Goal: Transaction & Acquisition: Purchase product/service

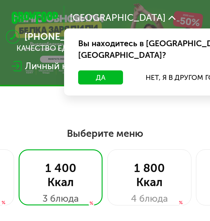
click at [108, 70] on button "Да" at bounding box center [100, 77] width 45 height 14
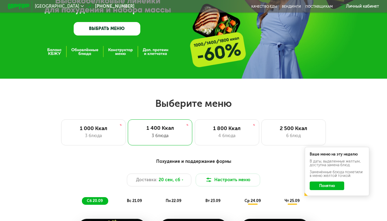
scroll to position [88, 0]
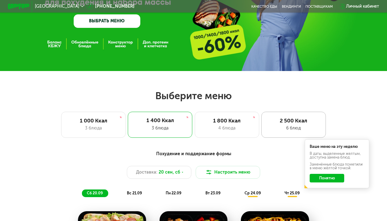
click at [210, 119] on div "2 500 Ккал" at bounding box center [293, 120] width 53 height 6
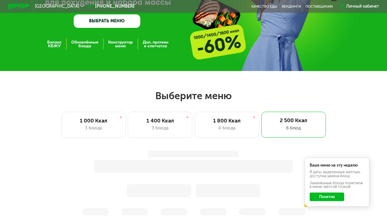
click at [210, 195] on button "Понятно" at bounding box center [327, 196] width 35 height 9
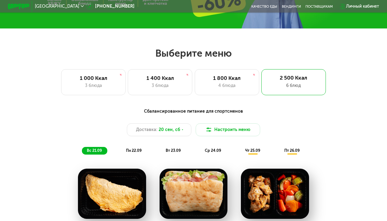
scroll to position [130, 0]
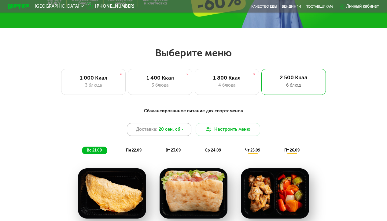
click at [184, 129] on div "Доставка: [DATE]" at bounding box center [159, 129] width 64 height 13
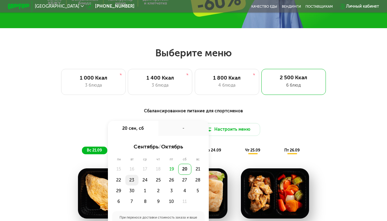
click at [130, 180] on div "23" at bounding box center [131, 179] width 13 height 11
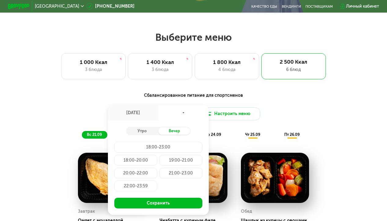
scroll to position [146, 0]
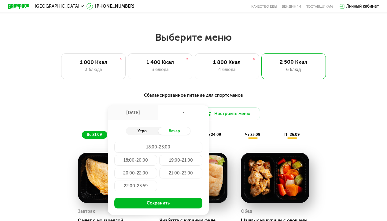
click at [148, 128] on div "Утро" at bounding box center [142, 131] width 32 height 8
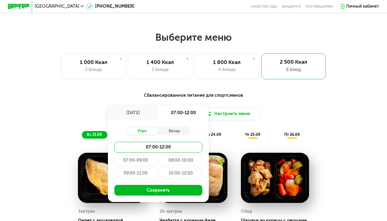
click at [142, 175] on div "09:00-11:00" at bounding box center [135, 172] width 43 height 11
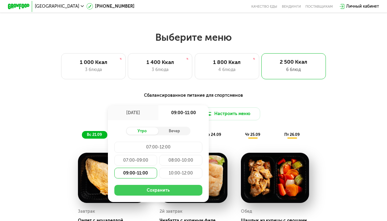
click at [150, 190] on button "Сохранить" at bounding box center [158, 190] width 88 height 11
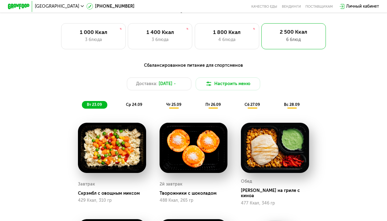
scroll to position [173, 0]
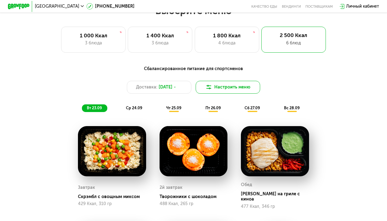
click at [210, 85] on button "Настроить меню" at bounding box center [228, 87] width 64 height 13
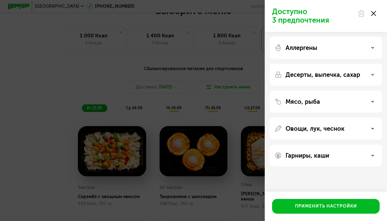
click at [210, 44] on div "Аллергены" at bounding box center [325, 47] width 103 height 7
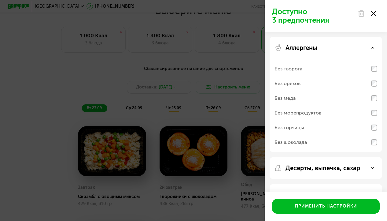
click at [210, 44] on div "Аллергены" at bounding box center [325, 47] width 103 height 7
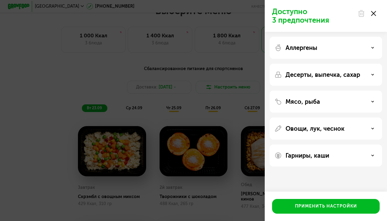
click at [210, 75] on p "Десерты, выпечка, сахар" at bounding box center [322, 74] width 75 height 7
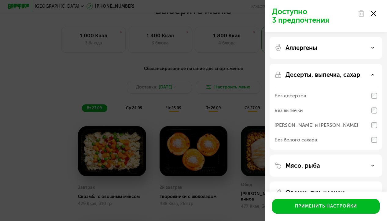
click at [210, 75] on p "Десерты, выпечка, сахар" at bounding box center [322, 74] width 75 height 7
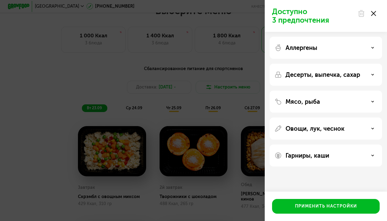
click at [210, 103] on div "Мясо, рыба" at bounding box center [325, 101] width 103 height 7
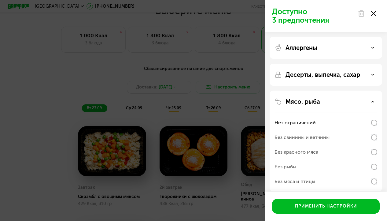
click at [210, 103] on div "Мясо, рыба" at bounding box center [325, 101] width 103 height 7
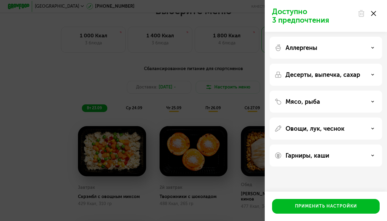
click at [210, 102] on div "Мясо, рыба" at bounding box center [325, 101] width 103 height 7
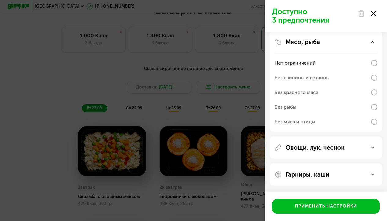
scroll to position [60, 0]
click at [28, 147] on div "Доступно 3 предпочтения Аллергены Десерты, выпечка, сахар Мясо, рыба Нет ограни…" at bounding box center [193, 110] width 387 height 221
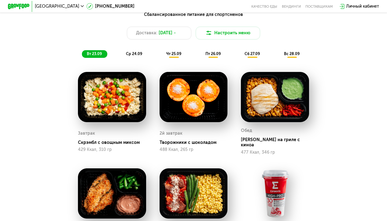
scroll to position [227, 0]
click at [161, 34] on span "[DATE]" at bounding box center [166, 33] width 14 height 6
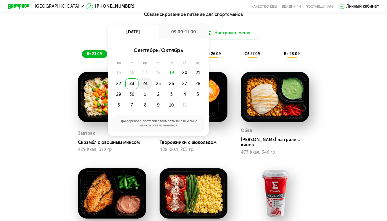
click at [143, 84] on div "24" at bounding box center [144, 83] width 13 height 11
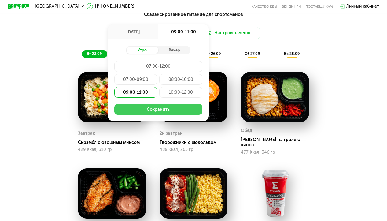
click at [148, 108] on button "Сохранить" at bounding box center [158, 109] width 88 height 11
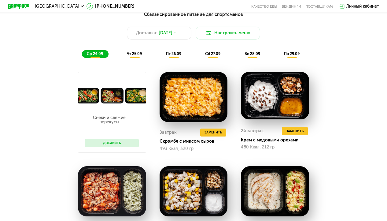
click at [102, 141] on button "Добавить" at bounding box center [112, 143] width 54 height 8
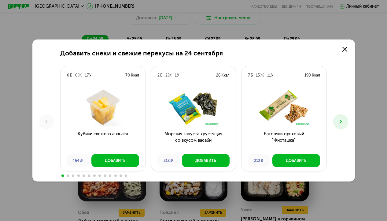
scroll to position [242, 0]
click at [210, 117] on button at bounding box center [340, 121] width 15 height 15
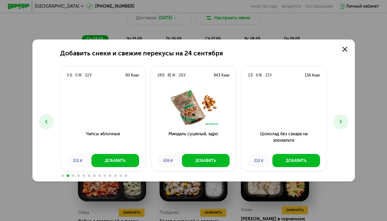
click at [210, 117] on button at bounding box center [340, 121] width 15 height 15
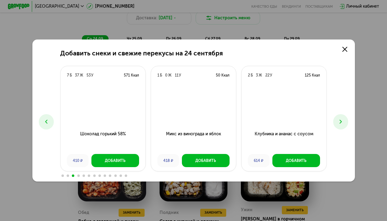
click at [210, 117] on button at bounding box center [340, 121] width 15 height 15
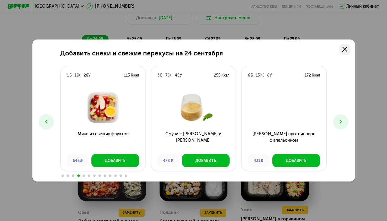
click at [210, 49] on use at bounding box center [344, 49] width 5 height 5
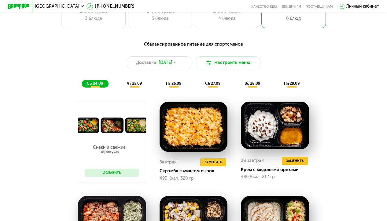
scroll to position [217, 0]
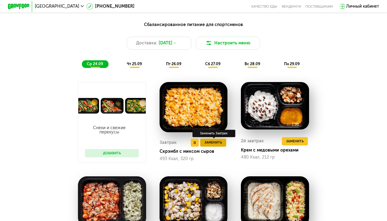
click at [204, 142] on span "Заменить" at bounding box center [212, 142] width 17 height 5
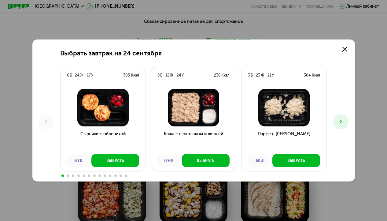
scroll to position [222, 0]
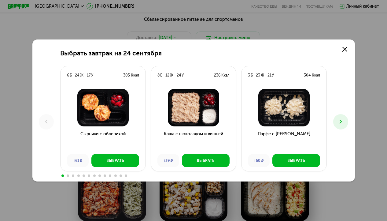
click at [210, 121] on icon at bounding box center [340, 121] width 6 height 6
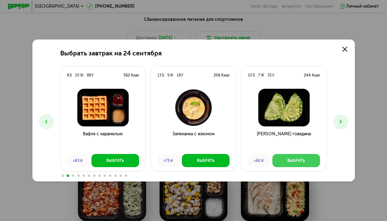
click at [210, 162] on div "Выбрать" at bounding box center [295, 160] width 17 height 5
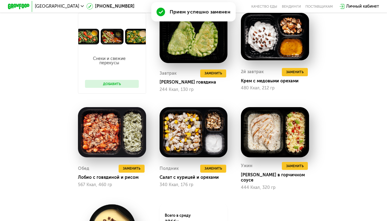
scroll to position [301, 0]
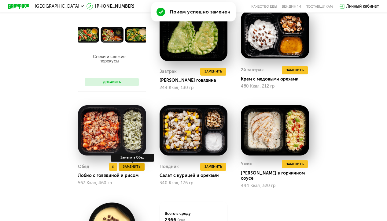
click at [128, 164] on span "Заменить" at bounding box center [131, 166] width 17 height 5
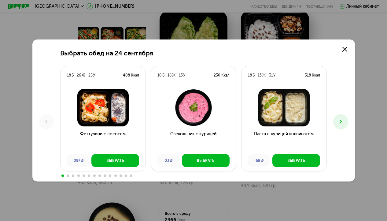
click at [210, 122] on icon at bounding box center [340, 121] width 6 height 6
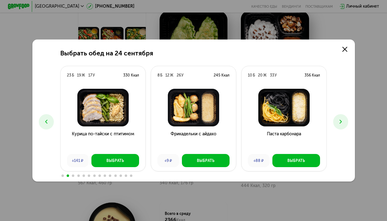
click at [210, 122] on icon at bounding box center [340, 121] width 6 height 6
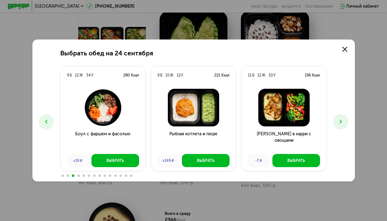
click at [210, 122] on icon at bounding box center [340, 121] width 6 height 6
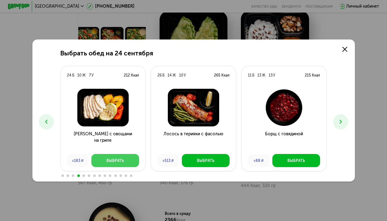
click at [109, 156] on button "Выбрать" at bounding box center [115, 160] width 48 height 13
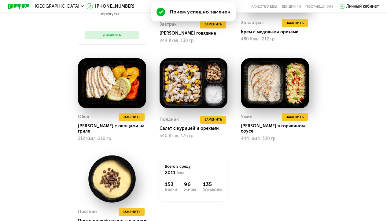
scroll to position [376, 0]
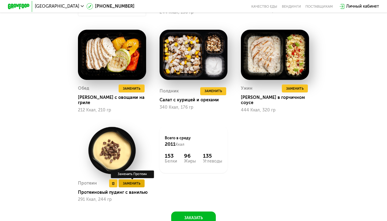
click at [131, 181] on span "Заменить" at bounding box center [131, 183] width 17 height 5
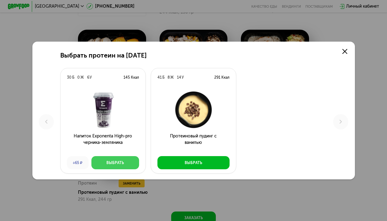
click at [108, 164] on div "Выбрать" at bounding box center [114, 162] width 17 height 5
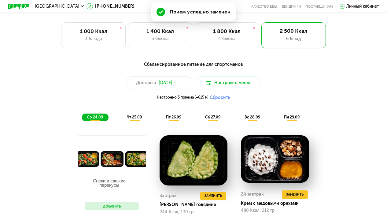
scroll to position [178, 0]
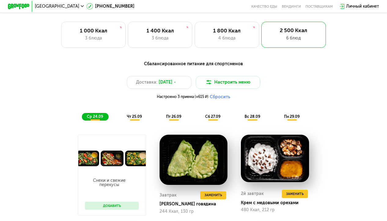
click at [131, 114] on span "чт 25.09" at bounding box center [134, 116] width 15 height 5
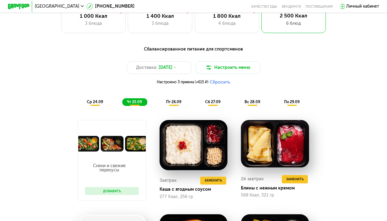
scroll to position [185, 0]
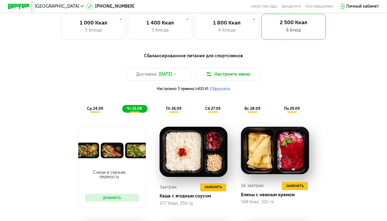
click at [174, 107] on span "пт 26.09" at bounding box center [173, 108] width 15 height 5
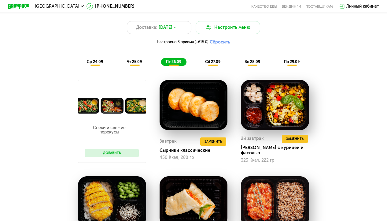
scroll to position [232, 0]
click at [210, 138] on span "Заменить" at bounding box center [294, 138] width 17 height 5
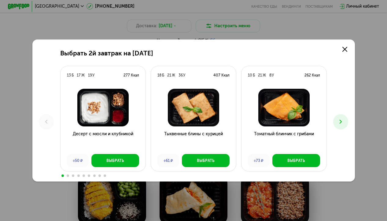
scroll to position [234, 0]
click at [210, 117] on button at bounding box center [340, 121] width 15 height 15
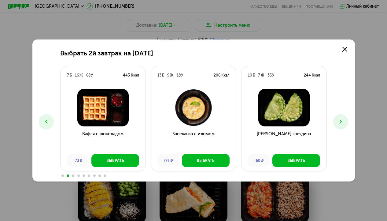
click at [210, 117] on button at bounding box center [340, 121] width 15 height 15
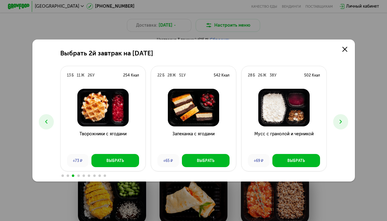
click at [210, 117] on button at bounding box center [340, 121] width 15 height 15
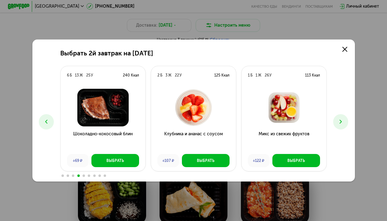
click at [48, 119] on icon at bounding box center [46, 121] width 6 height 6
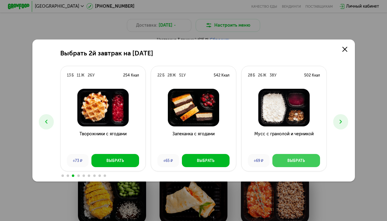
click at [210, 158] on div "Выбрать" at bounding box center [295, 160] width 17 height 5
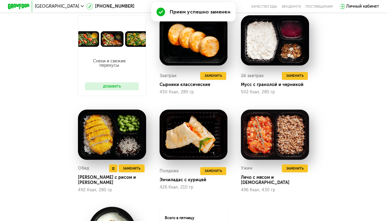
scroll to position [299, 0]
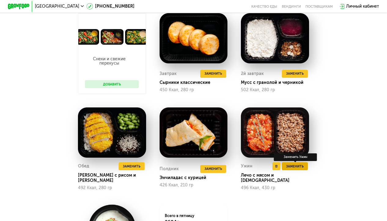
click at [210, 166] on span "Заменить" at bounding box center [294, 165] width 17 height 5
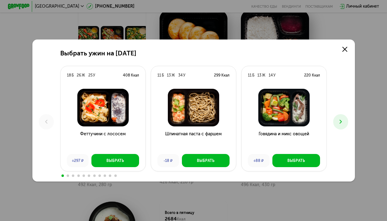
scroll to position [302, 0]
click at [210, 124] on icon at bounding box center [340, 121] width 6 height 6
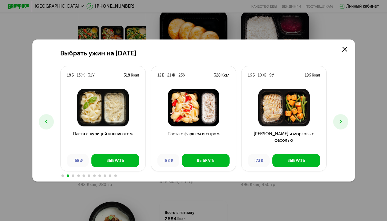
click at [210, 124] on icon at bounding box center [340, 121] width 6 height 6
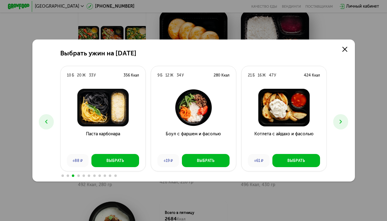
click at [210, 124] on icon at bounding box center [340, 121] width 6 height 6
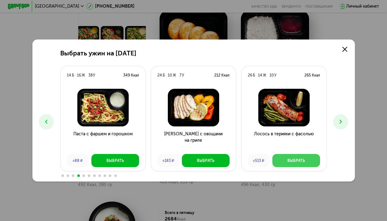
click at [210, 161] on div "Выбрать" at bounding box center [295, 160] width 17 height 5
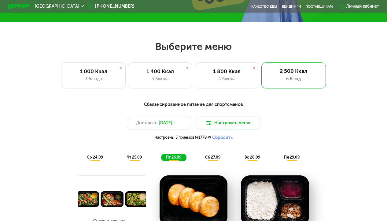
scroll to position [145, 0]
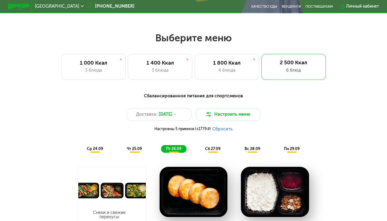
click at [210, 147] on span "сб 27.09" at bounding box center [212, 148] width 15 height 5
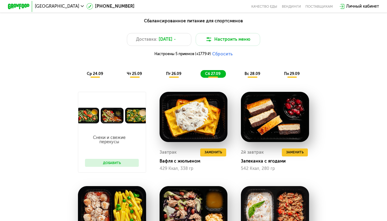
scroll to position [221, 0]
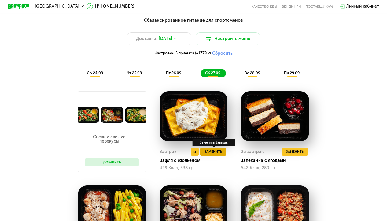
click at [210, 152] on span "Заменить" at bounding box center [212, 151] width 17 height 5
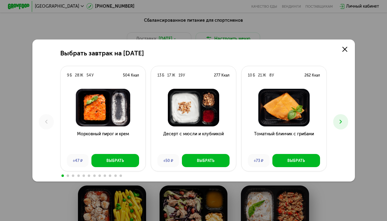
click at [210, 122] on icon at bounding box center [340, 121] width 6 height 6
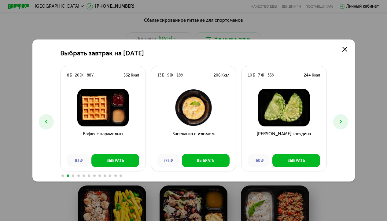
click at [210, 122] on icon at bounding box center [340, 121] width 6 height 6
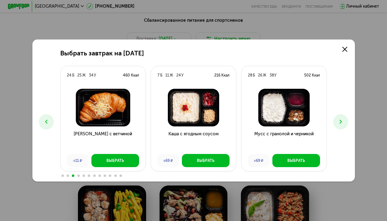
click at [210, 122] on icon at bounding box center [340, 121] width 6 height 6
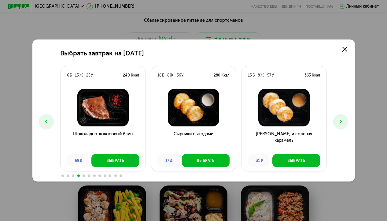
click at [210, 122] on icon at bounding box center [340, 121] width 6 height 6
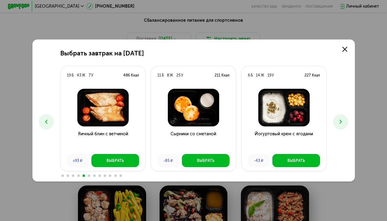
click at [210, 122] on icon at bounding box center [340, 121] width 6 height 6
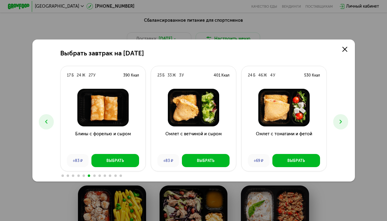
click at [210, 119] on icon at bounding box center [340, 121] width 6 height 6
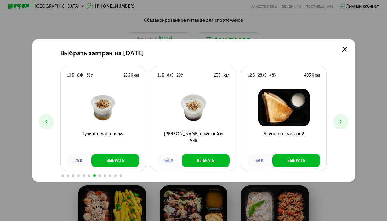
click at [210, 119] on icon at bounding box center [340, 121] width 6 height 6
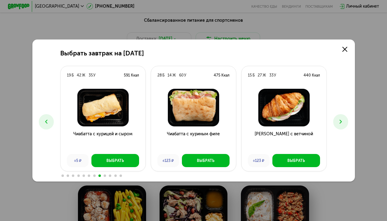
click at [210, 119] on icon at bounding box center [340, 121] width 6 height 6
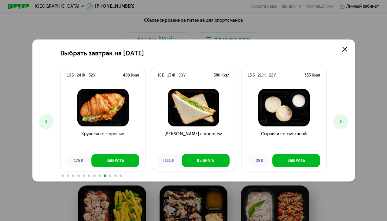
click at [210, 119] on icon at bounding box center [340, 121] width 6 height 6
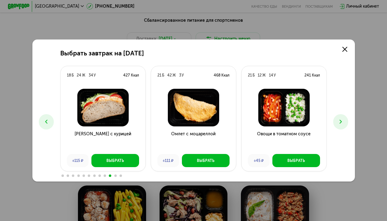
click at [210, 119] on icon at bounding box center [340, 121] width 6 height 6
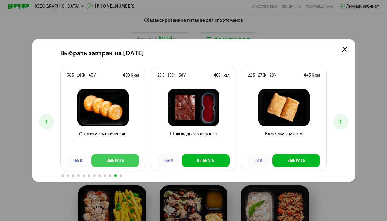
click at [104, 160] on button "Выбрать" at bounding box center [115, 160] width 48 height 13
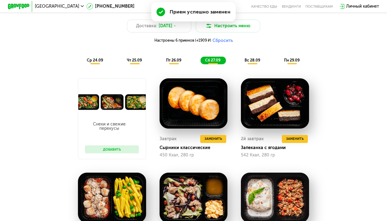
scroll to position [237, 0]
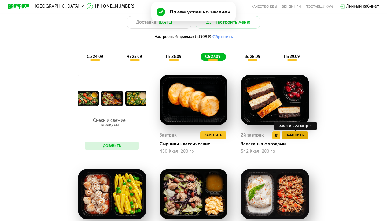
click at [210, 136] on span "Заменить" at bounding box center [294, 134] width 17 height 5
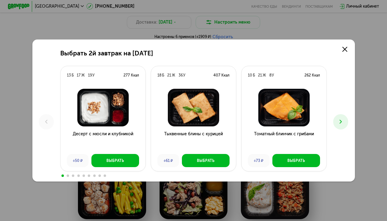
click at [210, 122] on icon at bounding box center [340, 121] width 6 height 6
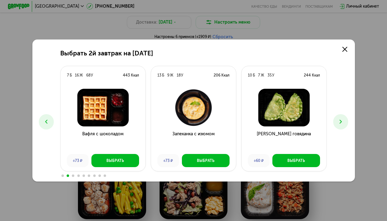
click at [210, 122] on icon at bounding box center [340, 121] width 6 height 6
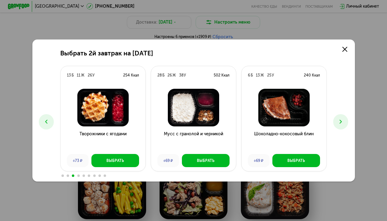
click at [44, 120] on icon at bounding box center [46, 121] width 6 height 6
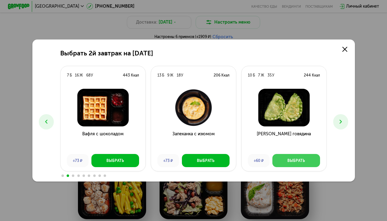
click at [210, 157] on button "Выбрать" at bounding box center [296, 160] width 48 height 13
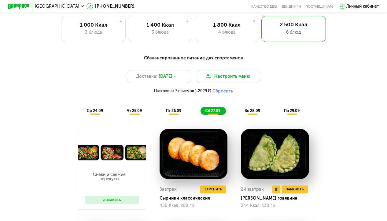
scroll to position [184, 0]
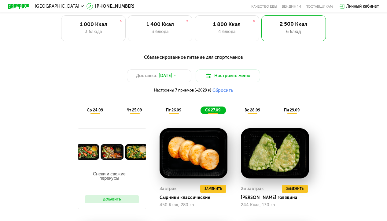
click at [210, 109] on span "вс 28.09" at bounding box center [252, 110] width 16 height 5
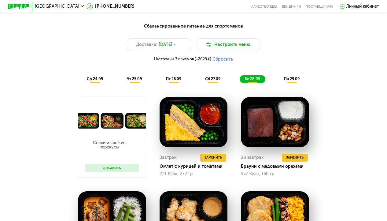
scroll to position [230, 0]
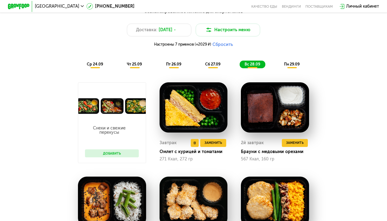
click at [194, 114] on img at bounding box center [193, 107] width 68 height 50
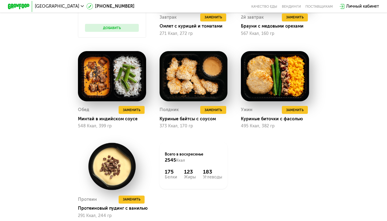
scroll to position [356, 0]
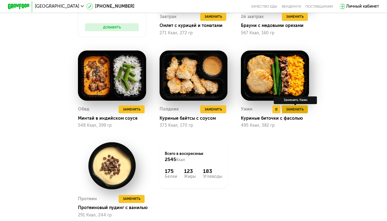
click at [210, 105] on button "Заменить" at bounding box center [295, 109] width 26 height 8
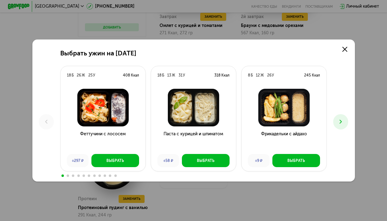
click at [110, 106] on img at bounding box center [103, 108] width 76 height 38
click at [123, 156] on button "Выбрать" at bounding box center [115, 160] width 48 height 13
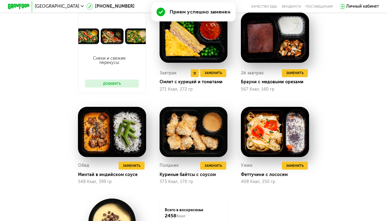
scroll to position [306, 0]
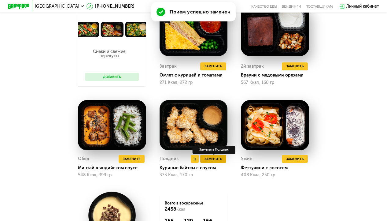
click at [207, 158] on span "Заменить" at bounding box center [212, 158] width 17 height 5
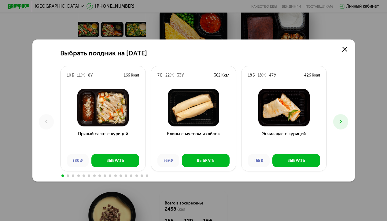
click at [210, 122] on icon at bounding box center [340, 121] width 6 height 6
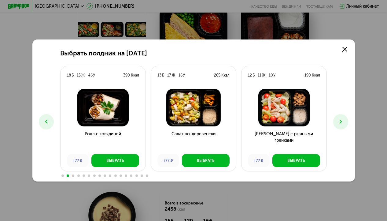
click at [210, 122] on icon at bounding box center [340, 121] width 6 height 6
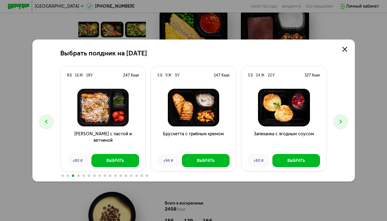
click at [210, 122] on icon at bounding box center [340, 121] width 6 height 6
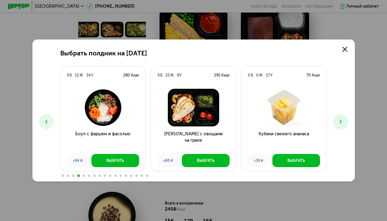
click at [210, 122] on icon at bounding box center [340, 121] width 6 height 6
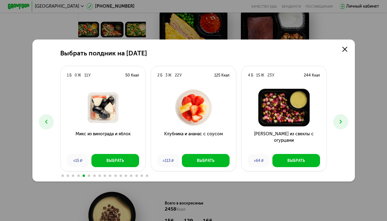
click at [210, 122] on icon at bounding box center [340, 121] width 6 height 6
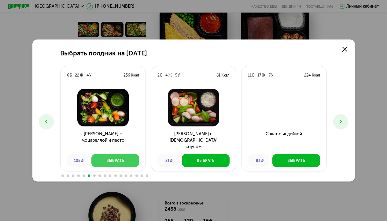
click at [109, 158] on div "Выбрать" at bounding box center [114, 160] width 17 height 5
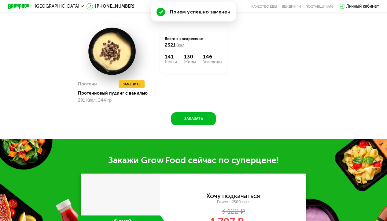
scroll to position [466, 0]
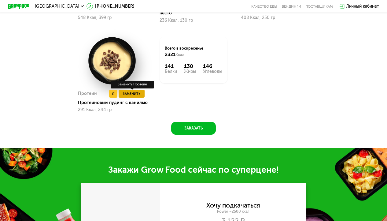
click at [126, 91] on span "Заменить" at bounding box center [131, 93] width 17 height 5
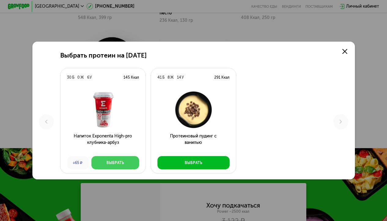
click at [108, 160] on div "Выбрать" at bounding box center [114, 162] width 17 height 5
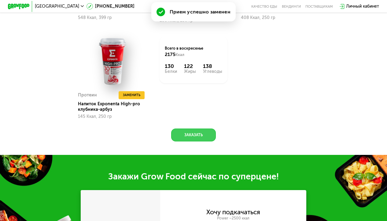
click at [203, 128] on button "Заказать" at bounding box center [193, 134] width 45 height 13
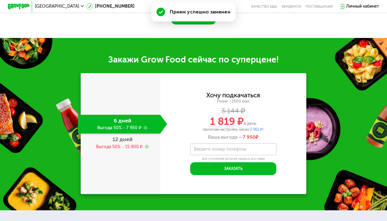
scroll to position [614, 0]
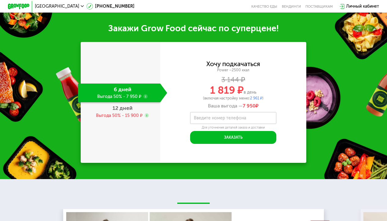
click at [203, 116] on label "Введите номер телефона" at bounding box center [220, 117] width 52 height 3
click at [203, 113] on input "Введите номер телефона" at bounding box center [233, 118] width 86 height 12
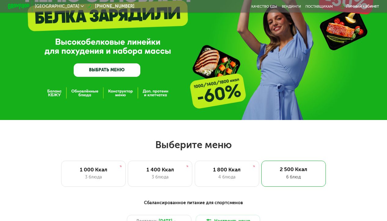
scroll to position [40, 0]
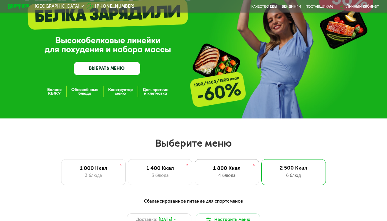
type input "**********"
click at [210, 173] on div "4 блюда" at bounding box center [226, 175] width 53 height 6
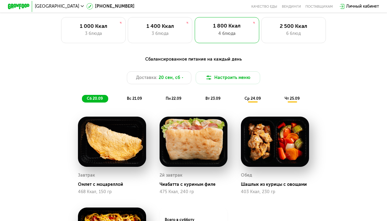
scroll to position [182, 0]
click at [167, 79] on span "20 сен, сб" at bounding box center [169, 77] width 21 height 6
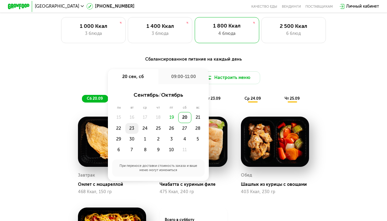
click at [133, 127] on div "23" at bounding box center [131, 128] width 13 height 11
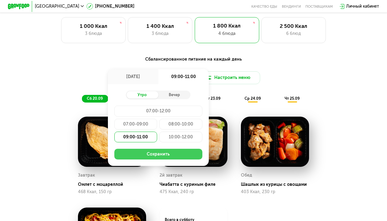
click at [162, 153] on button "Сохранить" at bounding box center [158, 153] width 88 height 11
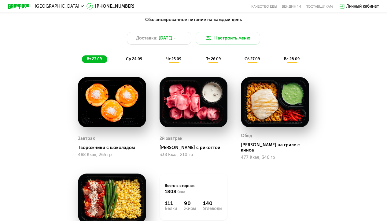
scroll to position [223, 0]
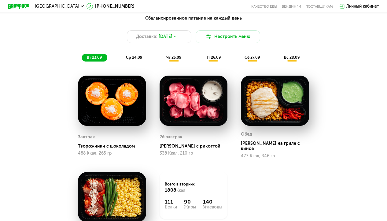
click at [206, 112] on img at bounding box center [193, 100] width 68 height 50
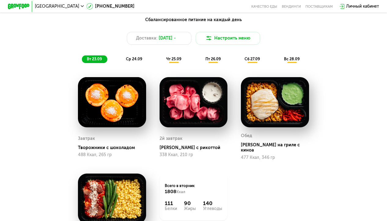
scroll to position [224, 0]
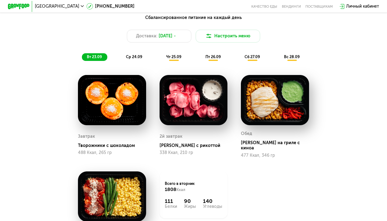
click at [136, 55] on span "ср 24.09" at bounding box center [134, 56] width 16 height 5
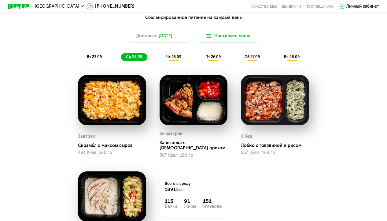
click at [172, 53] on div "Сбалансированное питание на каждый день Доставка: [DATE] [GEOGRAPHIC_DATA] меню…" at bounding box center [194, 37] width 318 height 46
click at [175, 57] on span "чт 25.09" at bounding box center [173, 56] width 15 height 5
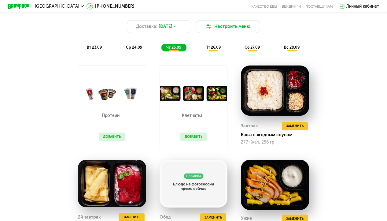
scroll to position [234, 0]
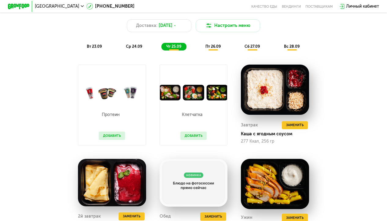
click at [124, 46] on div "ср 24.09" at bounding box center [134, 47] width 26 height 8
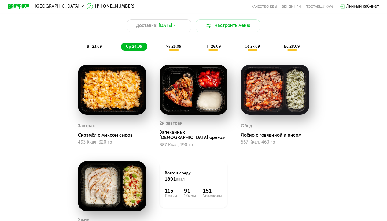
click at [170, 46] on span "чт 25.09" at bounding box center [173, 46] width 15 height 5
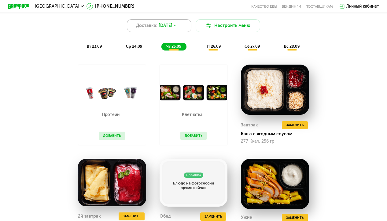
click at [169, 25] on span "[DATE]" at bounding box center [166, 25] width 14 height 6
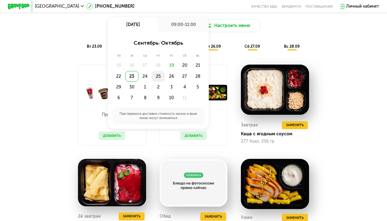
click at [157, 75] on div "25" at bounding box center [158, 76] width 13 height 11
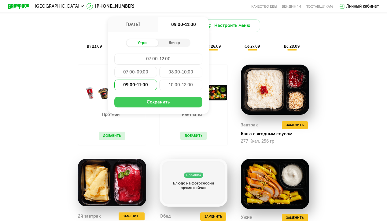
click at [164, 104] on button "Сохранить" at bounding box center [158, 102] width 88 height 11
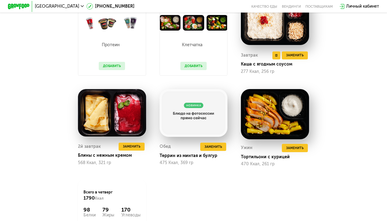
scroll to position [306, 0]
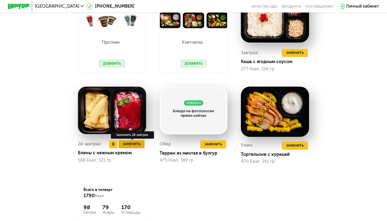
click at [131, 144] on span "Заменить" at bounding box center [131, 143] width 17 height 5
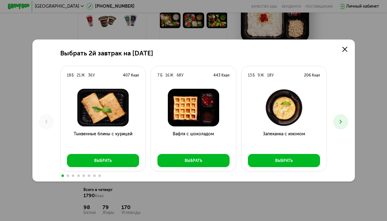
click at [210, 117] on button at bounding box center [340, 121] width 15 height 15
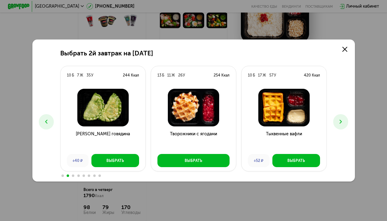
click at [210, 117] on button at bounding box center [340, 121] width 15 height 15
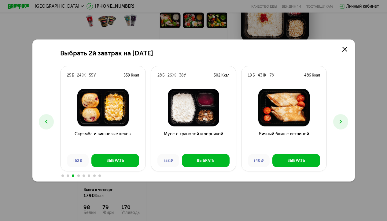
click at [47, 121] on icon at bounding box center [46, 121] width 6 height 6
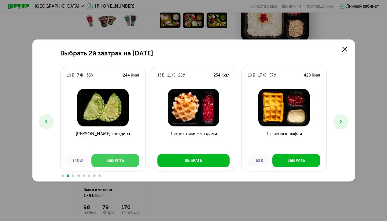
click at [101, 159] on button "Выбрать" at bounding box center [115, 160] width 48 height 13
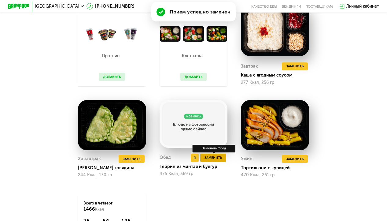
click at [210, 156] on span "Заменить" at bounding box center [212, 157] width 17 height 5
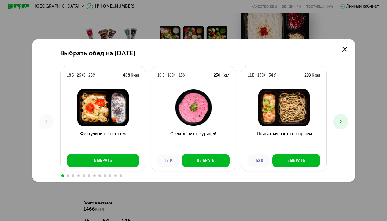
click at [210, 123] on button at bounding box center [340, 121] width 15 height 15
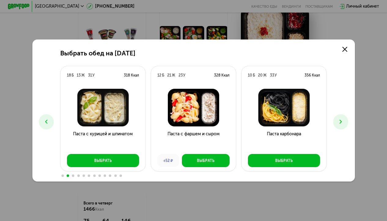
click at [210, 122] on button at bounding box center [340, 121] width 15 height 15
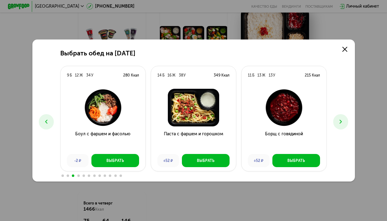
click at [210, 122] on button at bounding box center [340, 121] width 15 height 15
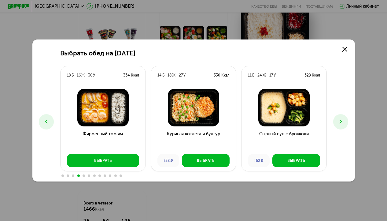
click at [210, 122] on button at bounding box center [340, 121] width 15 height 15
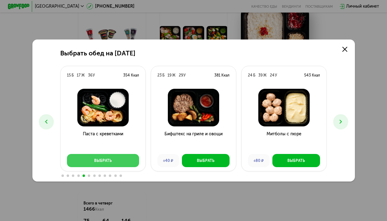
click at [125, 160] on button "Выбрать" at bounding box center [103, 160] width 72 height 13
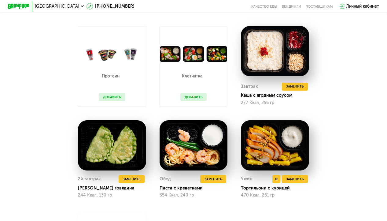
scroll to position [288, 0]
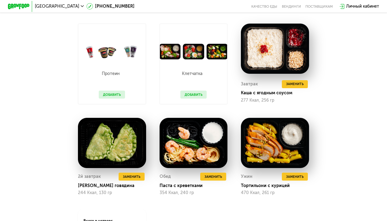
click at [197, 94] on button "Добавить" at bounding box center [193, 94] width 26 height 8
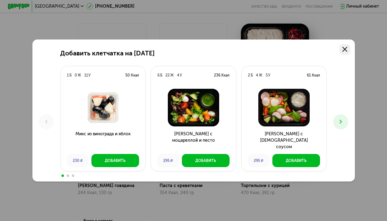
click at [210, 48] on icon at bounding box center [344, 49] width 5 height 5
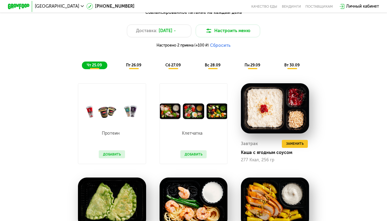
scroll to position [180, 0]
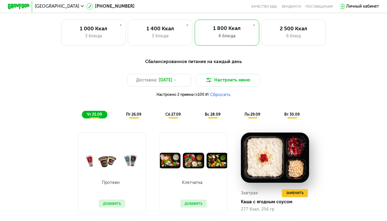
click at [132, 115] on span "пт 26.09" at bounding box center [133, 114] width 15 height 5
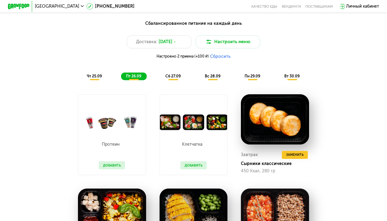
scroll to position [218, 0]
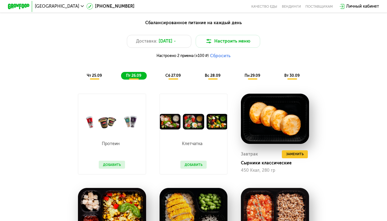
click at [88, 76] on span "чт 25.09" at bounding box center [94, 75] width 15 height 5
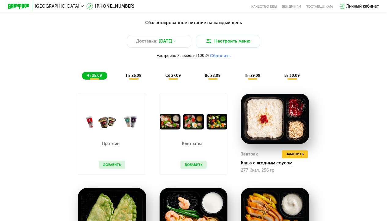
click at [129, 70] on div "Сбалансированное питание на каждый день Доставка: [DATE] Настроить меню Настрое…" at bounding box center [194, 50] width 318 height 60
click at [133, 75] on span "пт 26.09" at bounding box center [133, 75] width 15 height 5
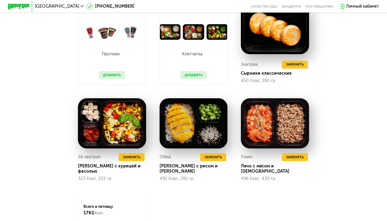
scroll to position [308, 0]
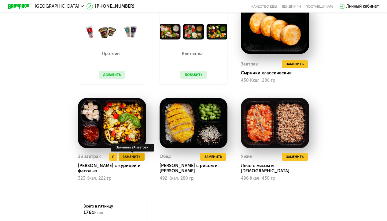
click at [131, 159] on button "Заменить" at bounding box center [132, 156] width 26 height 8
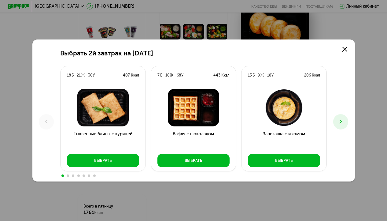
click at [210, 122] on icon at bounding box center [340, 121] width 6 height 6
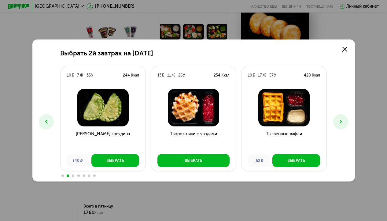
click at [210, 122] on icon at bounding box center [340, 121] width 6 height 6
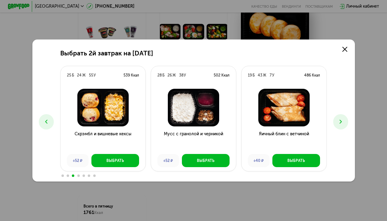
click at [210, 122] on icon at bounding box center [340, 121] width 6 height 6
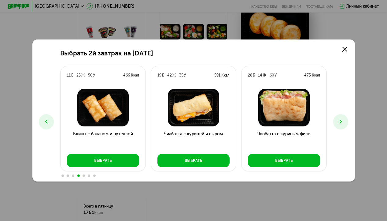
click at [210, 122] on icon at bounding box center [340, 121] width 6 height 6
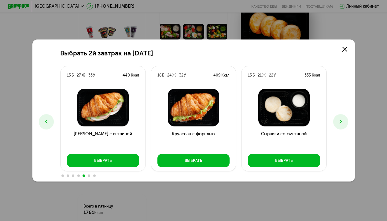
click at [210, 122] on icon at bounding box center [340, 121] width 6 height 6
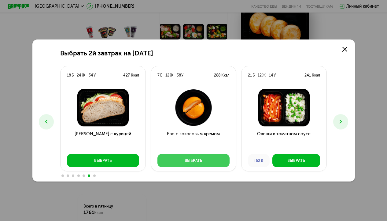
click at [207, 162] on button "Выбрать" at bounding box center [193, 160] width 72 height 13
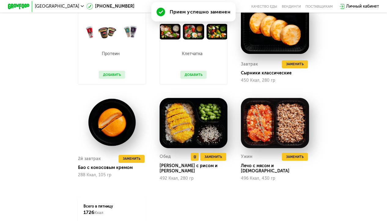
scroll to position [312, 0]
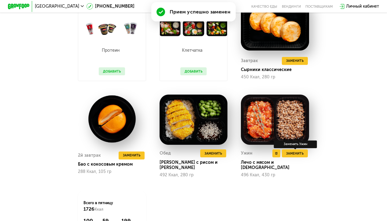
click at [210, 148] on div "Заменить Ужин" at bounding box center [295, 144] width 43 height 8
click at [210, 152] on span "Заменить" at bounding box center [294, 153] width 17 height 5
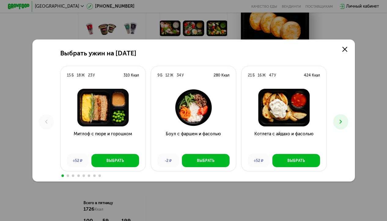
scroll to position [316, 0]
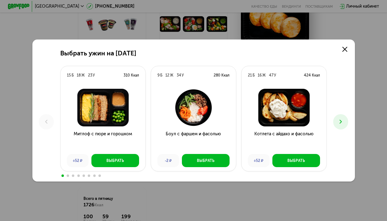
click at [210, 123] on icon at bounding box center [340, 121] width 6 height 6
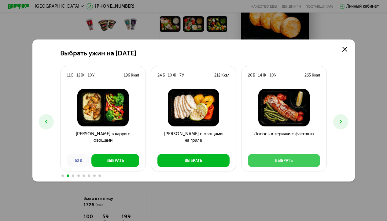
click at [210, 159] on button "Выбрать" at bounding box center [284, 160] width 72 height 13
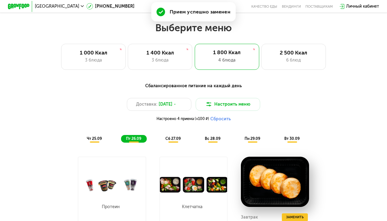
scroll to position [168, 0]
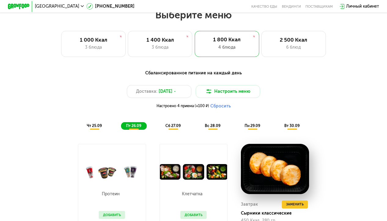
click at [172, 123] on span "сб 27.09" at bounding box center [172, 125] width 15 height 5
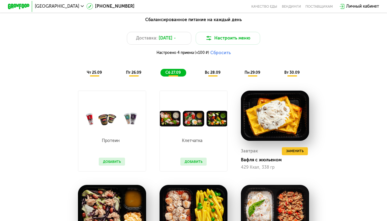
scroll to position [204, 0]
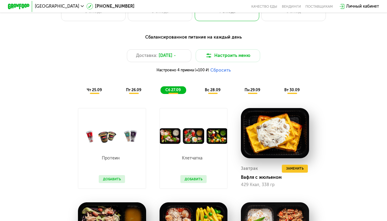
click at [208, 89] on span "вс 28.09" at bounding box center [213, 89] width 16 height 5
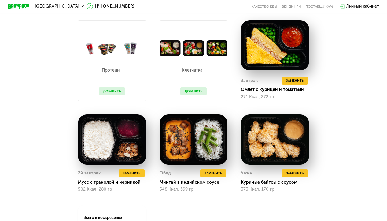
scroll to position [292, 0]
click at [210, 170] on span "Заменить" at bounding box center [212, 172] width 17 height 5
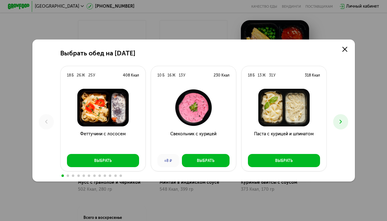
click at [210, 119] on icon at bounding box center [340, 121] width 6 height 6
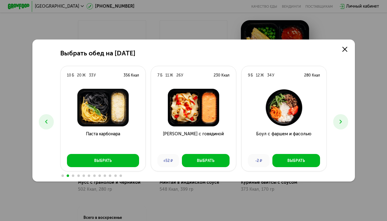
click at [210, 119] on icon at bounding box center [340, 121] width 6 height 6
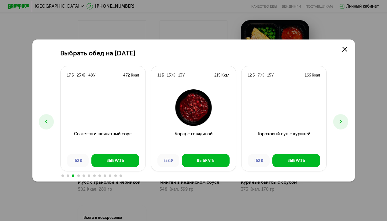
click at [210, 119] on icon at bounding box center [340, 121] width 6 height 6
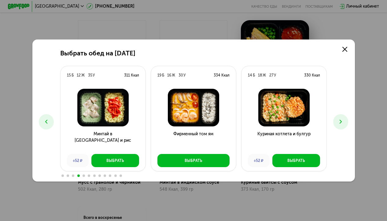
click at [210, 119] on icon at bounding box center [340, 121] width 6 height 6
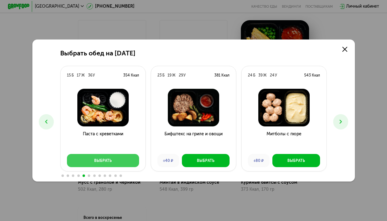
click at [119, 159] on button "Выбрать" at bounding box center [103, 160] width 72 height 13
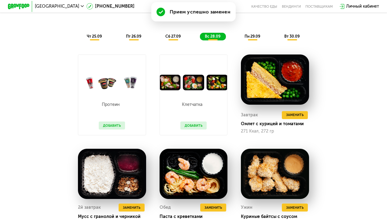
scroll to position [274, 0]
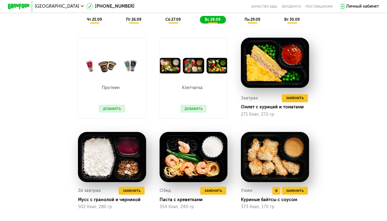
click at [210, 168] on img at bounding box center [275, 157] width 68 height 50
click at [210, 192] on span "Заменить" at bounding box center [294, 190] width 17 height 5
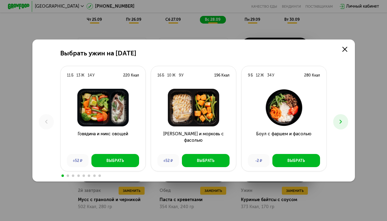
click at [210, 119] on icon at bounding box center [340, 121] width 6 height 6
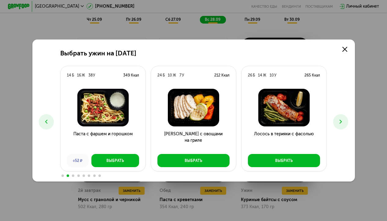
click at [210, 120] on icon at bounding box center [340, 121] width 6 height 6
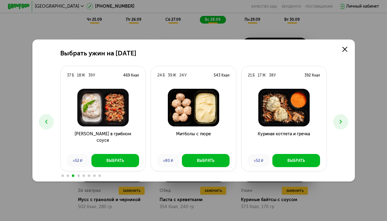
click at [210, 120] on icon at bounding box center [340, 121] width 6 height 6
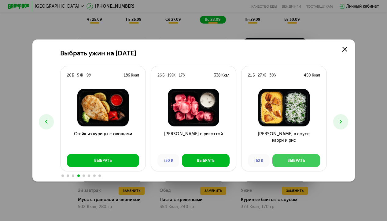
click at [210, 156] on button "Выбрать" at bounding box center [296, 160] width 48 height 13
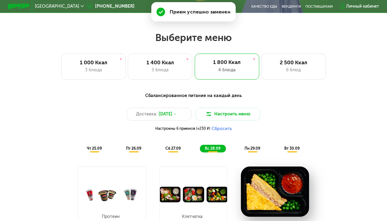
scroll to position [145, 0]
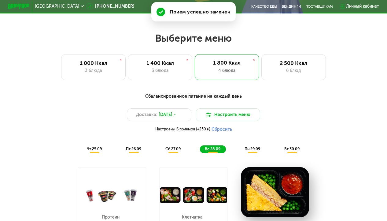
click at [210, 149] on span "пн 29.09" at bounding box center [252, 148] width 16 height 5
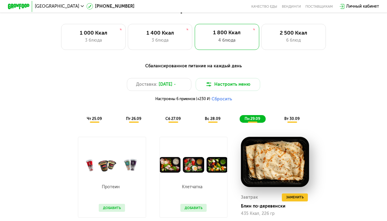
scroll to position [157, 0]
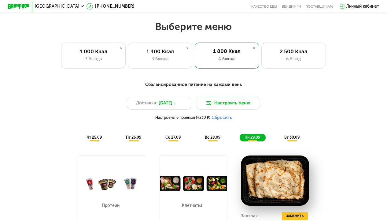
click at [210, 134] on div "вт 30.09" at bounding box center [291, 138] width 25 height 8
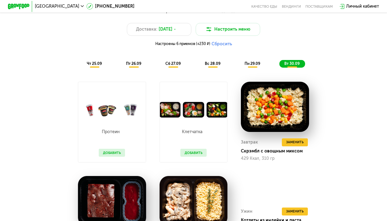
scroll to position [231, 0]
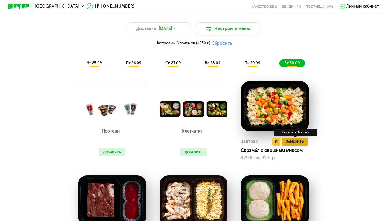
click at [210, 141] on span "Заменить" at bounding box center [294, 141] width 17 height 5
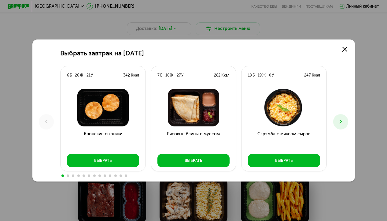
click at [210, 123] on icon at bounding box center [340, 121] width 6 height 6
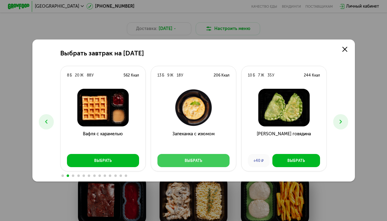
click at [192, 161] on div "Выбрать" at bounding box center [193, 160] width 17 height 5
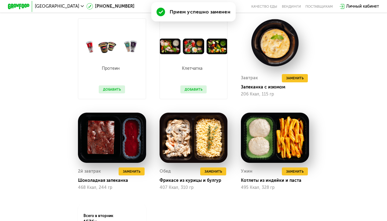
scroll to position [298, 0]
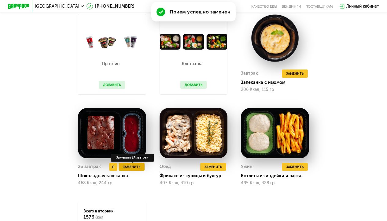
click at [135, 163] on button "Заменить" at bounding box center [132, 167] width 26 height 8
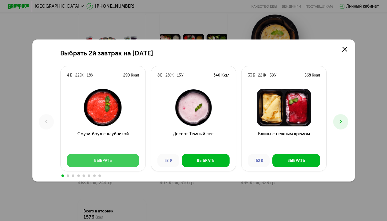
click at [110, 160] on div "Выбрать" at bounding box center [102, 160] width 17 height 5
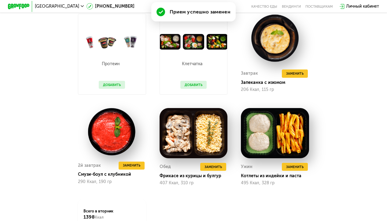
scroll to position [316, 0]
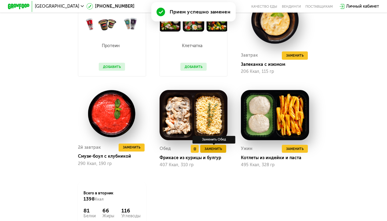
click at [210, 149] on span "Заменить" at bounding box center [212, 148] width 17 height 5
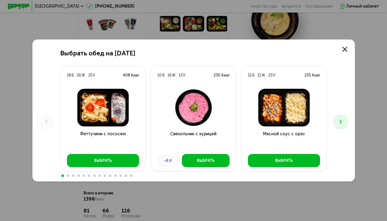
click at [210, 124] on icon at bounding box center [340, 121] width 6 height 6
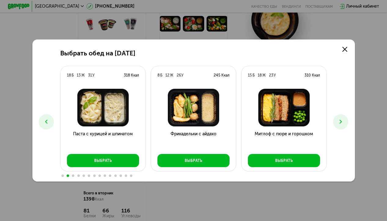
click at [48, 120] on icon at bounding box center [46, 121] width 6 height 6
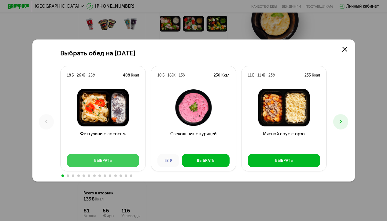
click at [98, 156] on button "Выбрать" at bounding box center [103, 160] width 72 height 13
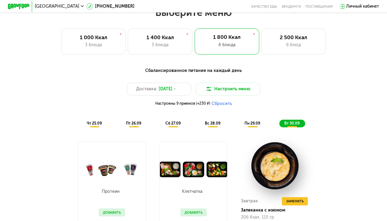
scroll to position [171, 0]
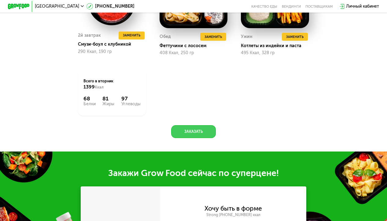
click at [184, 132] on button "Заказать" at bounding box center [193, 131] width 45 height 13
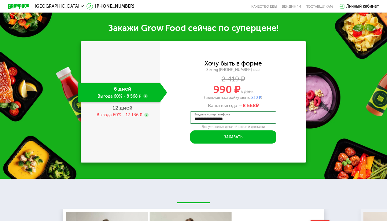
scroll to position [577, 0]
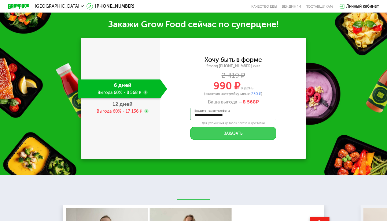
click at [210, 136] on button "Заказать" at bounding box center [233, 132] width 86 height 13
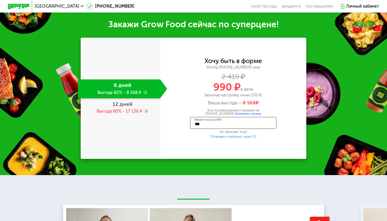
type input "****"
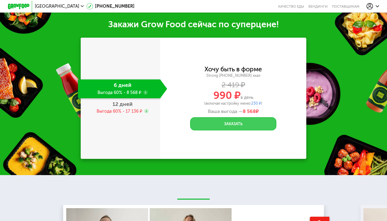
click at [210, 123] on button "Заказать" at bounding box center [233, 123] width 86 height 13
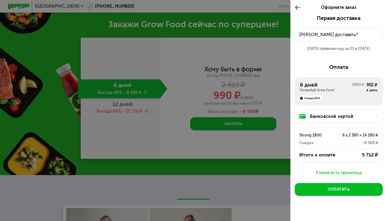
click at [210, 48] on div "[DATE] привезем еду на 25 и [DATE]" at bounding box center [339, 48] width 88 height 5
click at [210, 34] on div "[PERSON_NAME] доставить?" at bounding box center [338, 34] width 79 height 6
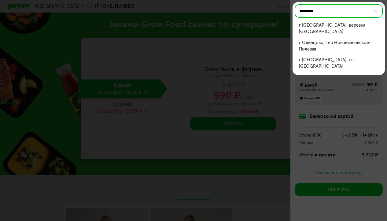
click at [210, 57] on div "г [GEOGRAPHIC_DATA], пгт [GEOGRAPHIC_DATA]" at bounding box center [338, 63] width 79 height 13
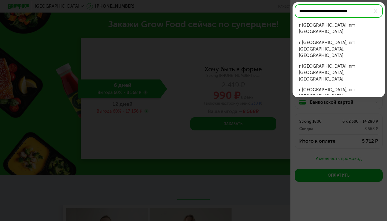
click at [210, 24] on div "г [GEOGRAPHIC_DATA], пгт [GEOGRAPHIC_DATA]" at bounding box center [338, 28] width 79 height 13
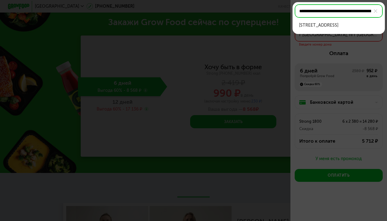
click at [210, 26] on div "[STREET_ADDRESS]" at bounding box center [338, 25] width 79 height 6
type input "**********"
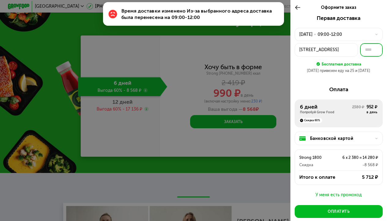
click at [210, 50] on input "text" at bounding box center [371, 49] width 23 height 13
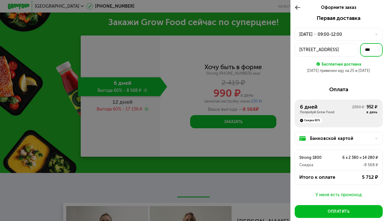
type input "****"
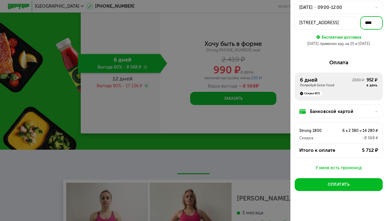
scroll to position [26, 0]
